Goal: Task Accomplishment & Management: Manage account settings

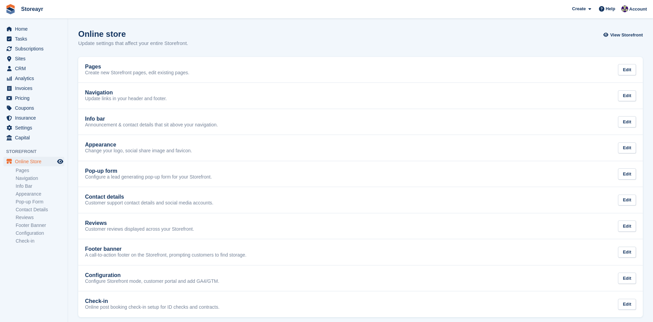
click at [267, 153] on div "Appearance Change your logo, social share image and favicon. Edit" at bounding box center [360, 148] width 551 height 12
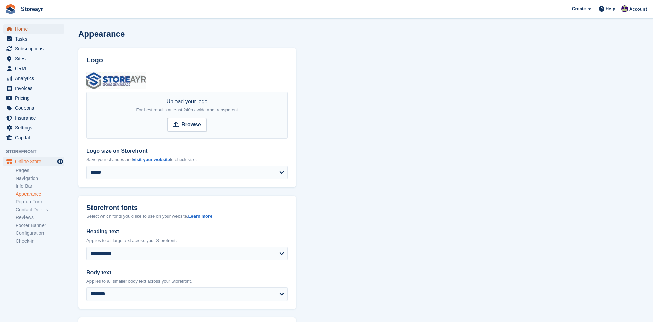
click at [24, 32] on span "Home" at bounding box center [35, 29] width 41 height 10
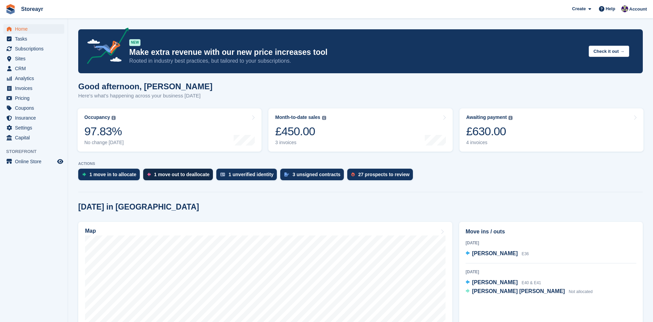
click at [164, 173] on div "1 move out to deallocate" at bounding box center [181, 173] width 55 height 5
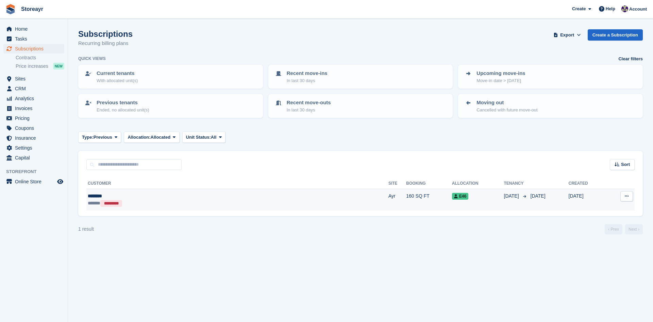
click at [629, 192] on button at bounding box center [627, 196] width 13 height 10
click at [452, 196] on span "E46" at bounding box center [460, 196] width 16 height 7
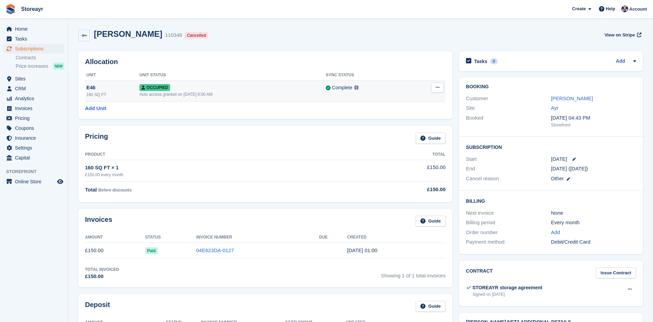
click at [441, 89] on button at bounding box center [437, 87] width 13 height 10
click at [412, 124] on p "Deallocate" at bounding box center [411, 124] width 59 height 9
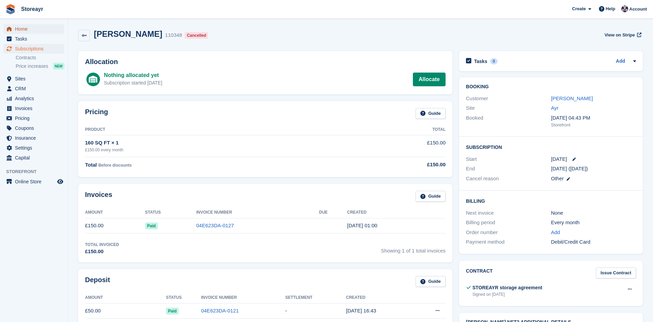
click at [29, 30] on span "Home" at bounding box center [35, 29] width 41 height 10
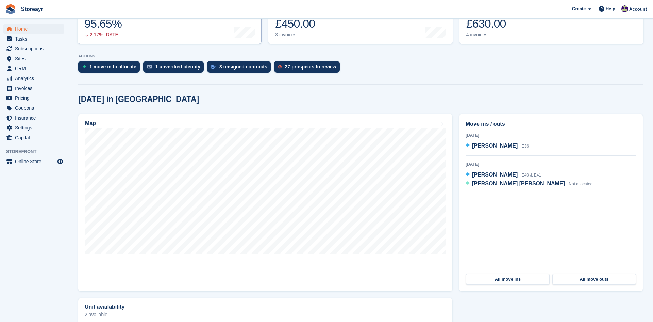
scroll to position [109, 0]
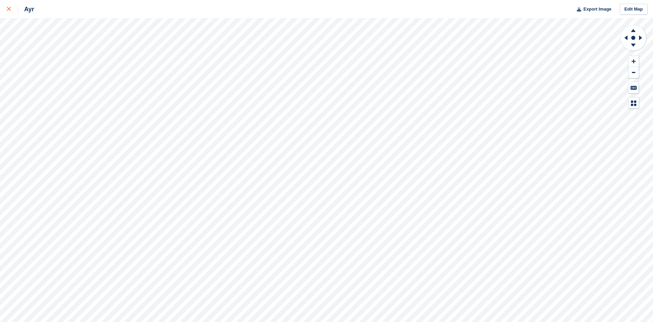
click at [7, 7] on icon at bounding box center [9, 9] width 4 height 4
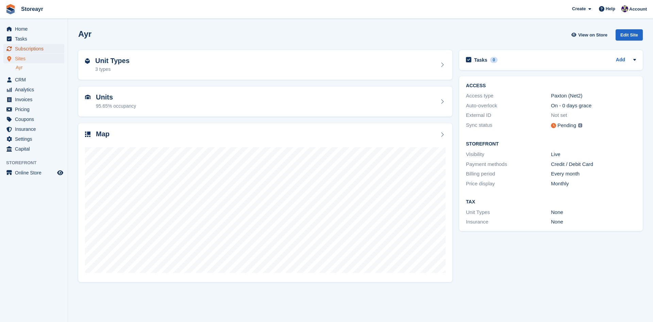
click at [46, 48] on span "Subscriptions" at bounding box center [35, 49] width 41 height 10
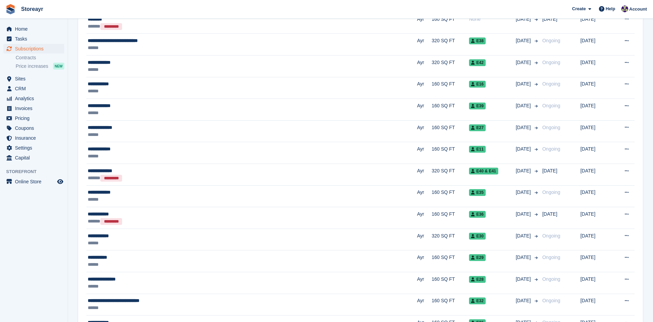
scroll to position [199, 0]
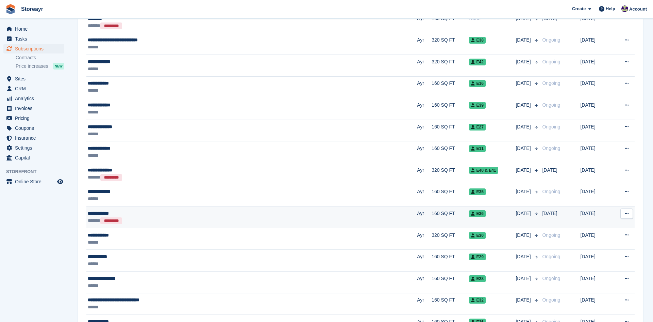
click at [469, 213] on span "E36" at bounding box center [477, 213] width 16 height 7
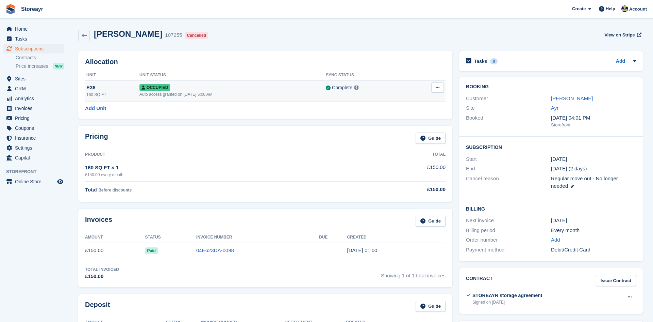
click at [435, 89] on button at bounding box center [437, 87] width 13 height 10
click at [410, 124] on p "Deallocate" at bounding box center [411, 124] width 59 height 9
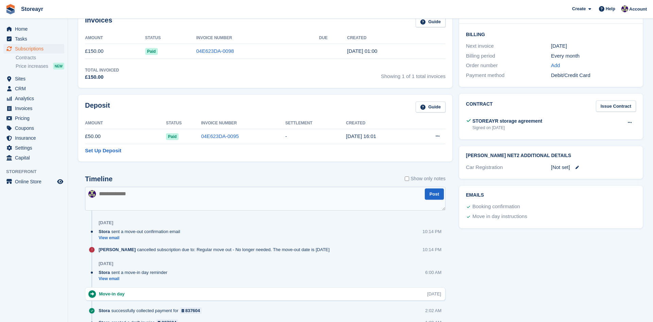
scroll to position [177, 0]
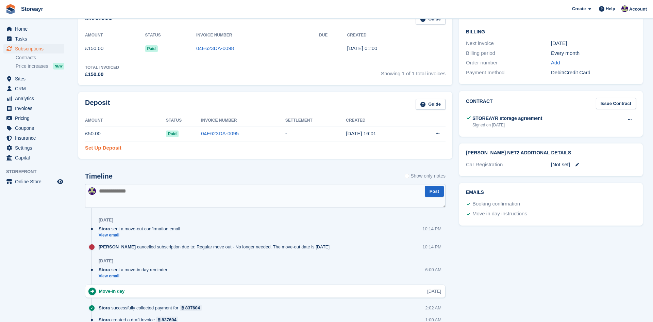
click at [98, 149] on link "Set Up Deposit" at bounding box center [103, 148] width 36 height 8
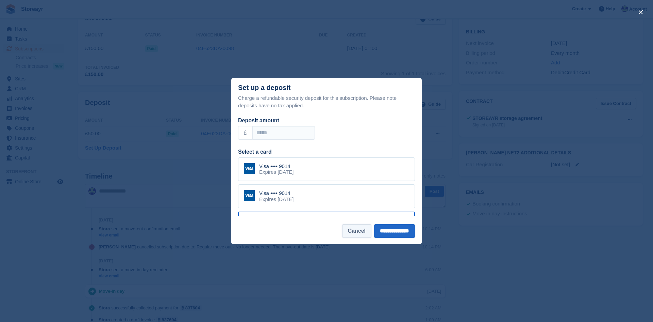
click at [348, 234] on button "Cancel" at bounding box center [356, 231] width 29 height 14
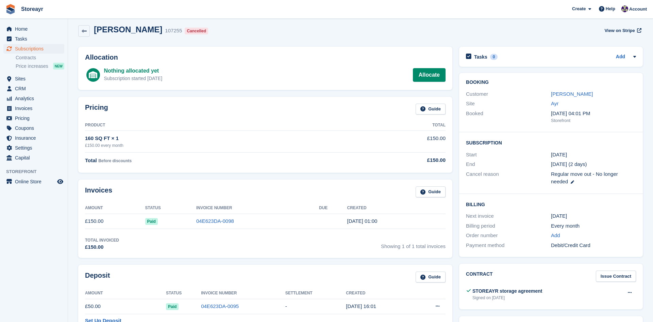
scroll to position [0, 0]
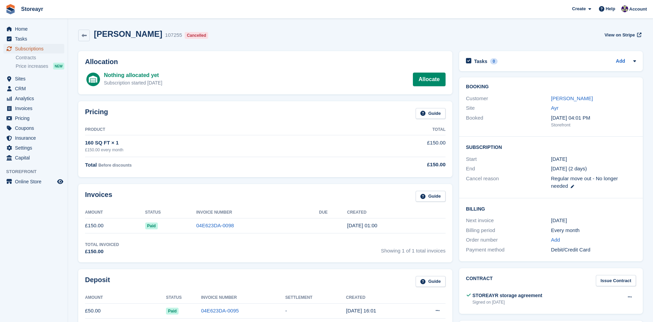
click at [29, 50] on span "Subscriptions" at bounding box center [35, 49] width 41 height 10
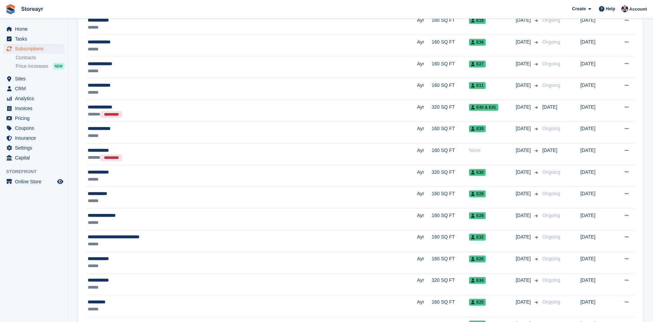
scroll to position [259, 0]
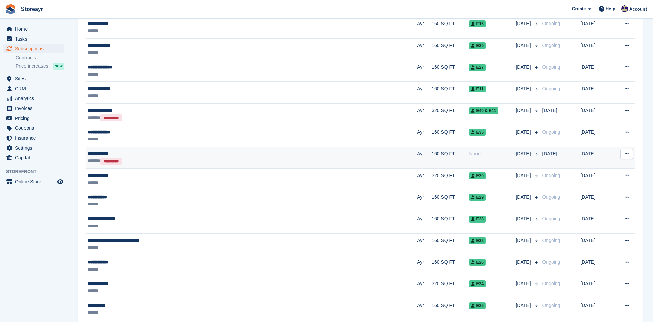
click at [160, 155] on div "**********" at bounding box center [190, 153] width 204 height 7
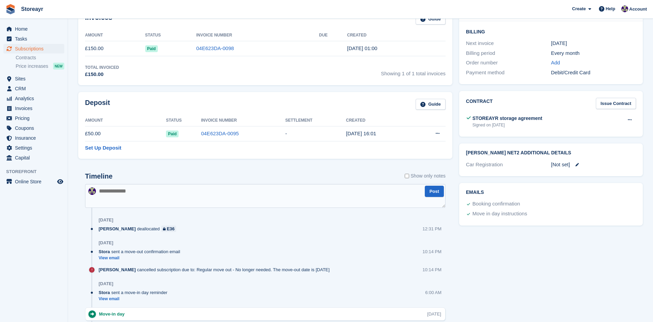
scroll to position [191, 0]
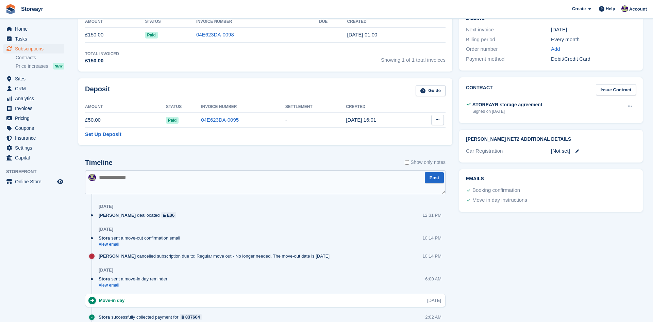
click at [437, 121] on icon at bounding box center [438, 119] width 4 height 4
click at [421, 132] on p "Settle deposit" at bounding box center [411, 133] width 59 height 9
